Goal: Information Seeking & Learning: Learn about a topic

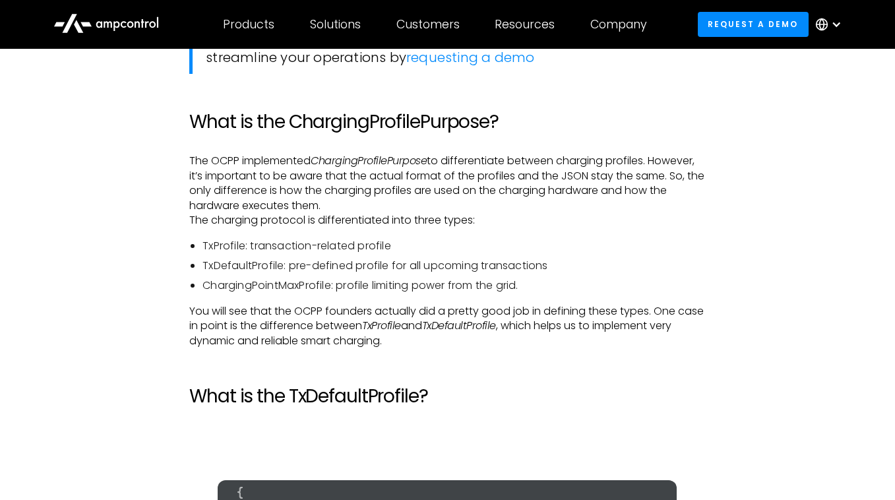
scroll to position [2213, 0]
click at [257, 259] on li "TxDefaultProfile: pre-defined profile for all upcoming transactions" at bounding box center [453, 265] width 503 height 15
copy li "TxDefaultProfile"
click at [281, 278] on li "ChargingPointMaxProfile: profile limiting power from the grid." at bounding box center [453, 285] width 503 height 15
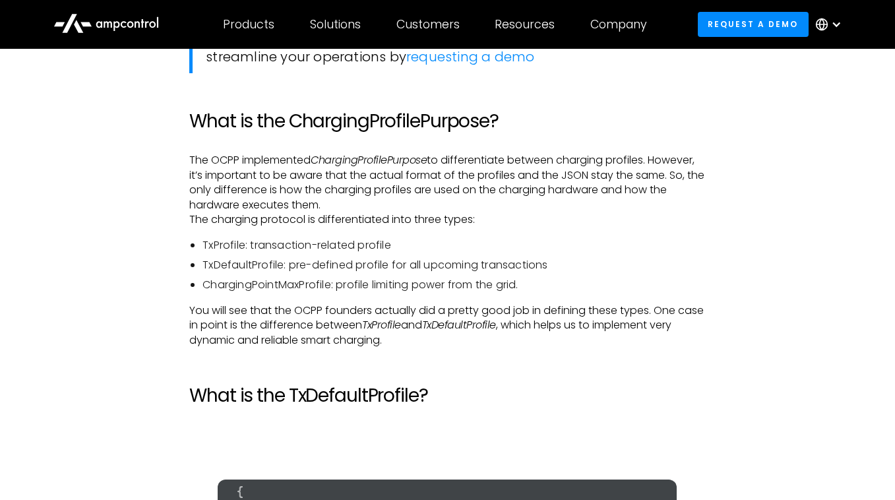
click at [281, 278] on li "ChargingPointMaxProfile: profile limiting power from the grid." at bounding box center [453, 285] width 503 height 15
copy li "ChargingPointMaxProfile"
click at [226, 238] on li "TxProfile: transaction-related profile" at bounding box center [453, 245] width 503 height 15
copy li "TxProfile"
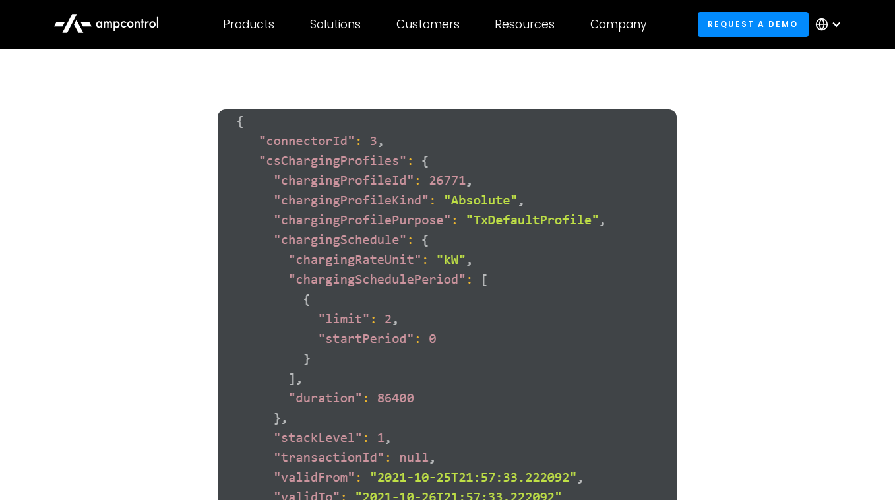
scroll to position [2586, 0]
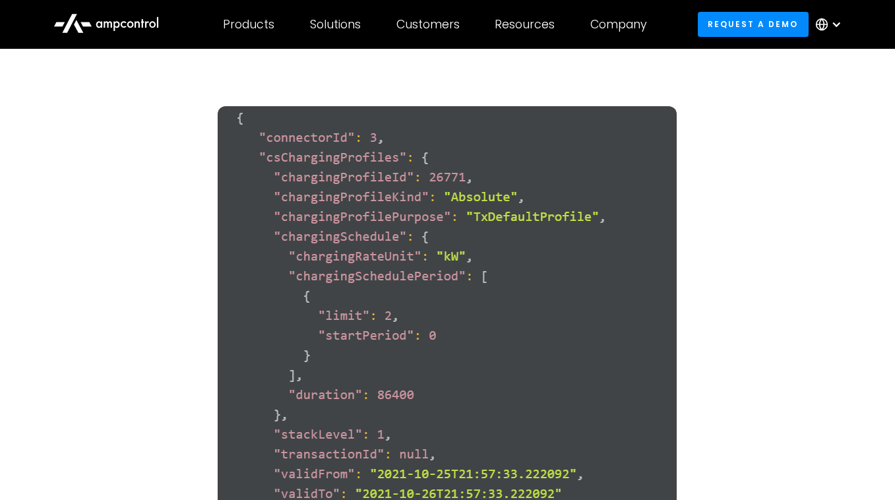
click at [491, 183] on img at bounding box center [447, 335] width 459 height 458
